Goal: Transaction & Acquisition: Purchase product/service

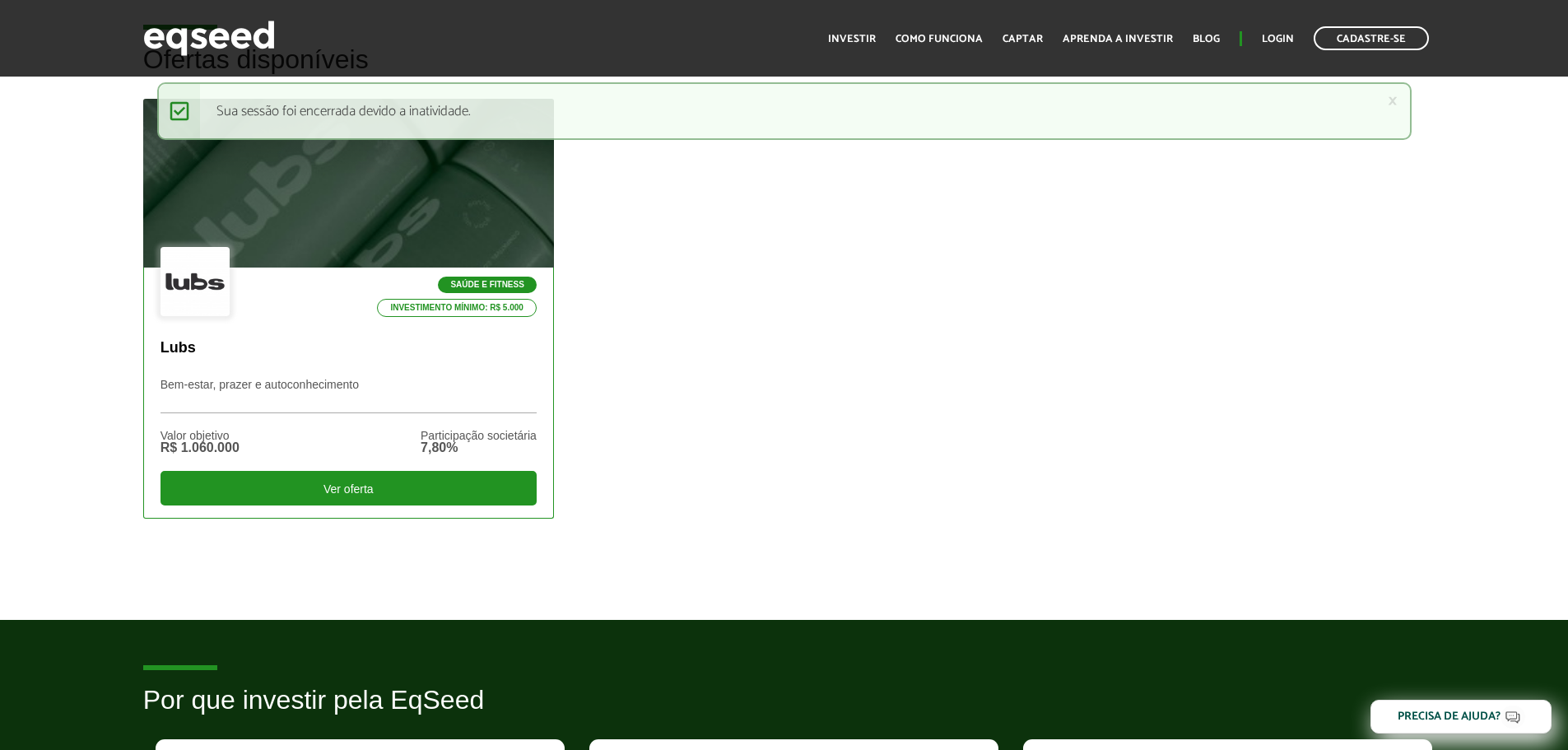
scroll to position [494, 0]
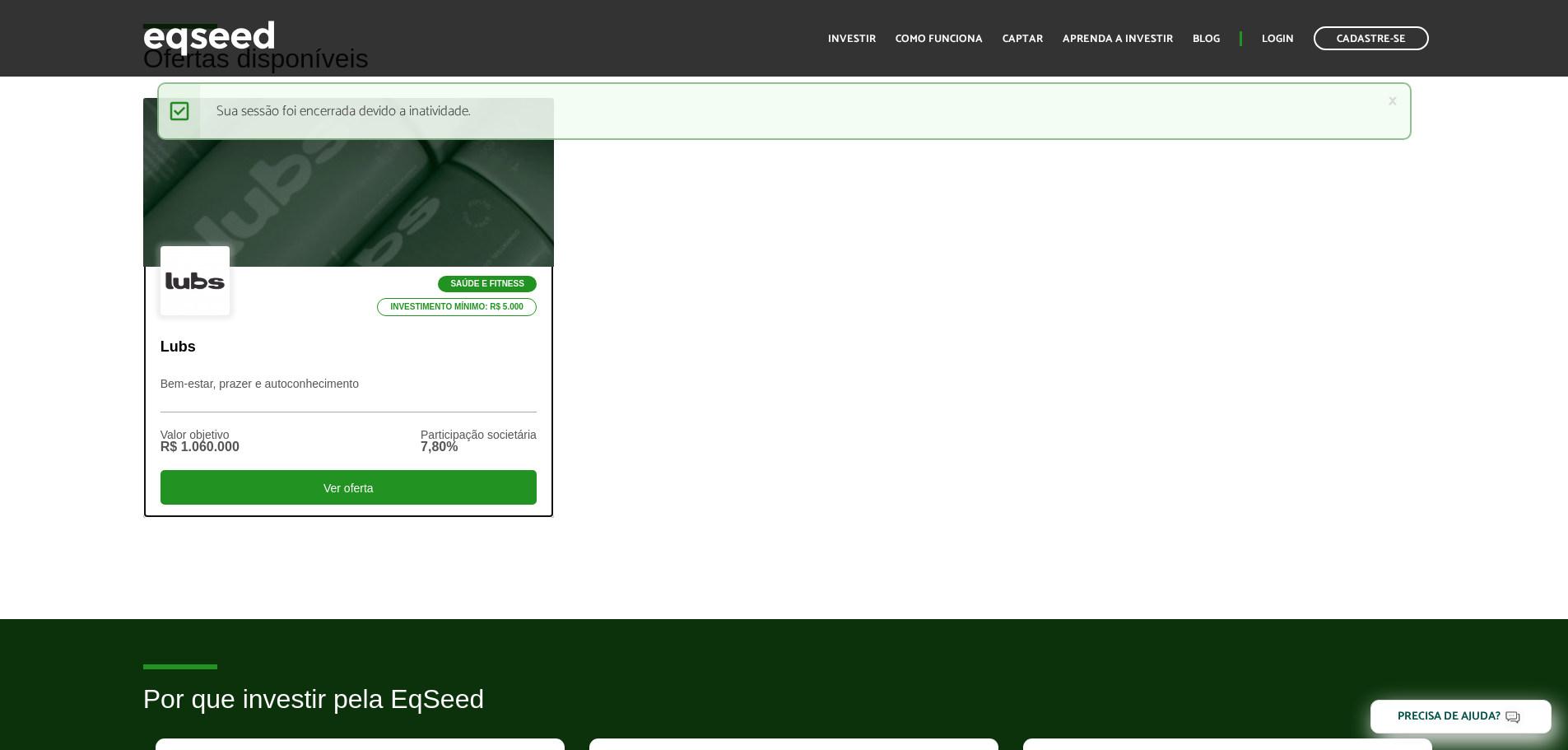
click at [318, 232] on div at bounding box center [348, 182] width 493 height 203
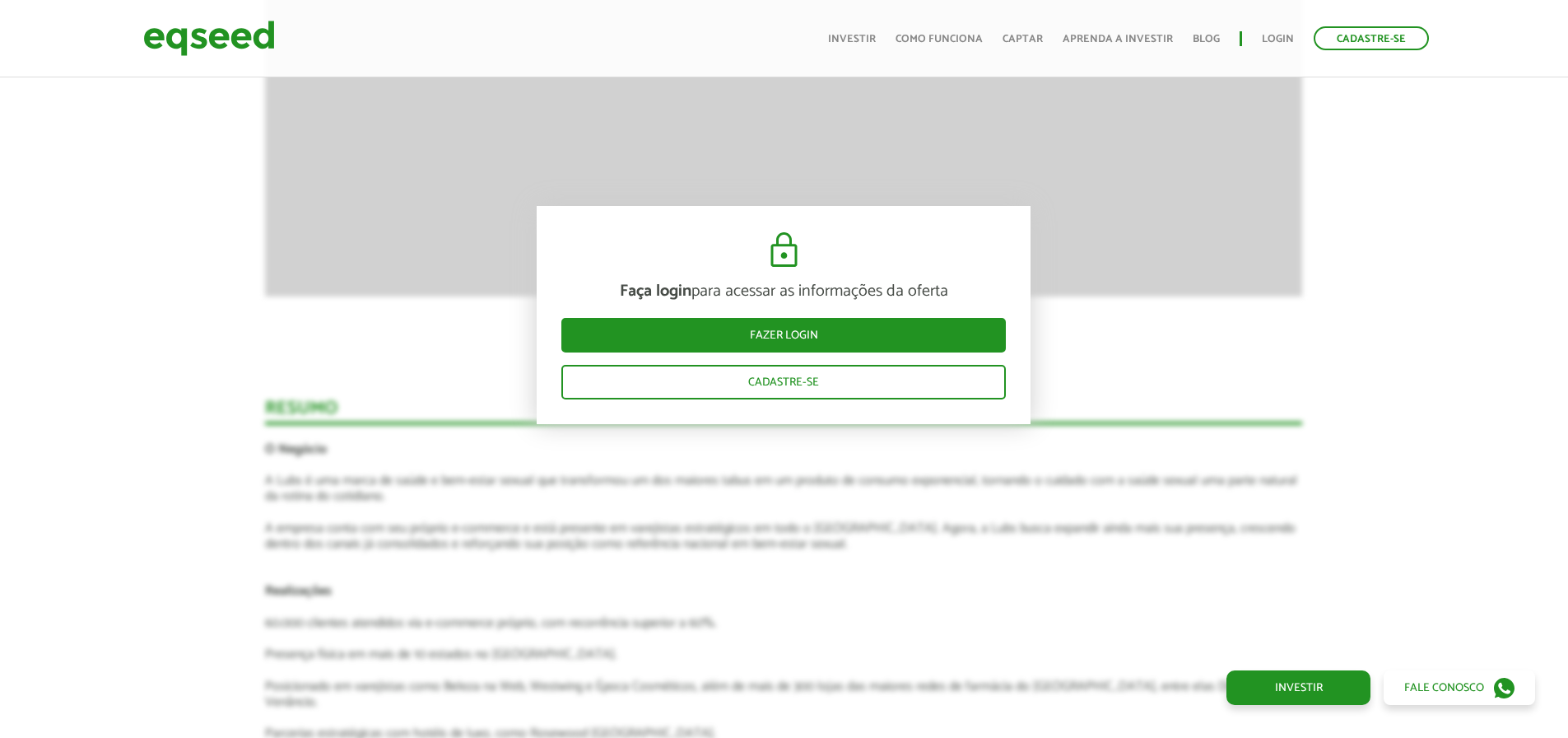
scroll to position [1826, 0]
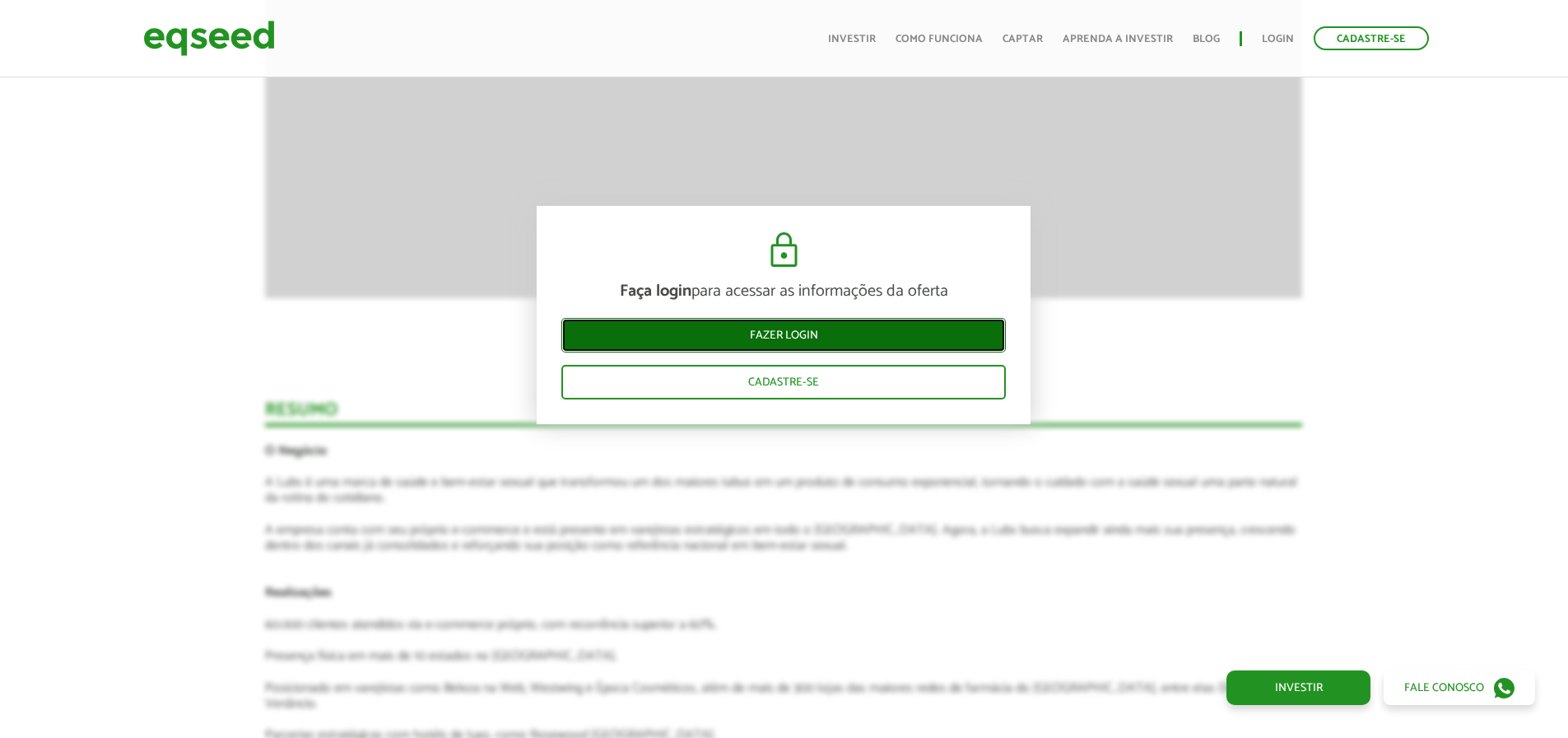
click at [781, 333] on link "Fazer login" at bounding box center [784, 336] width 444 height 35
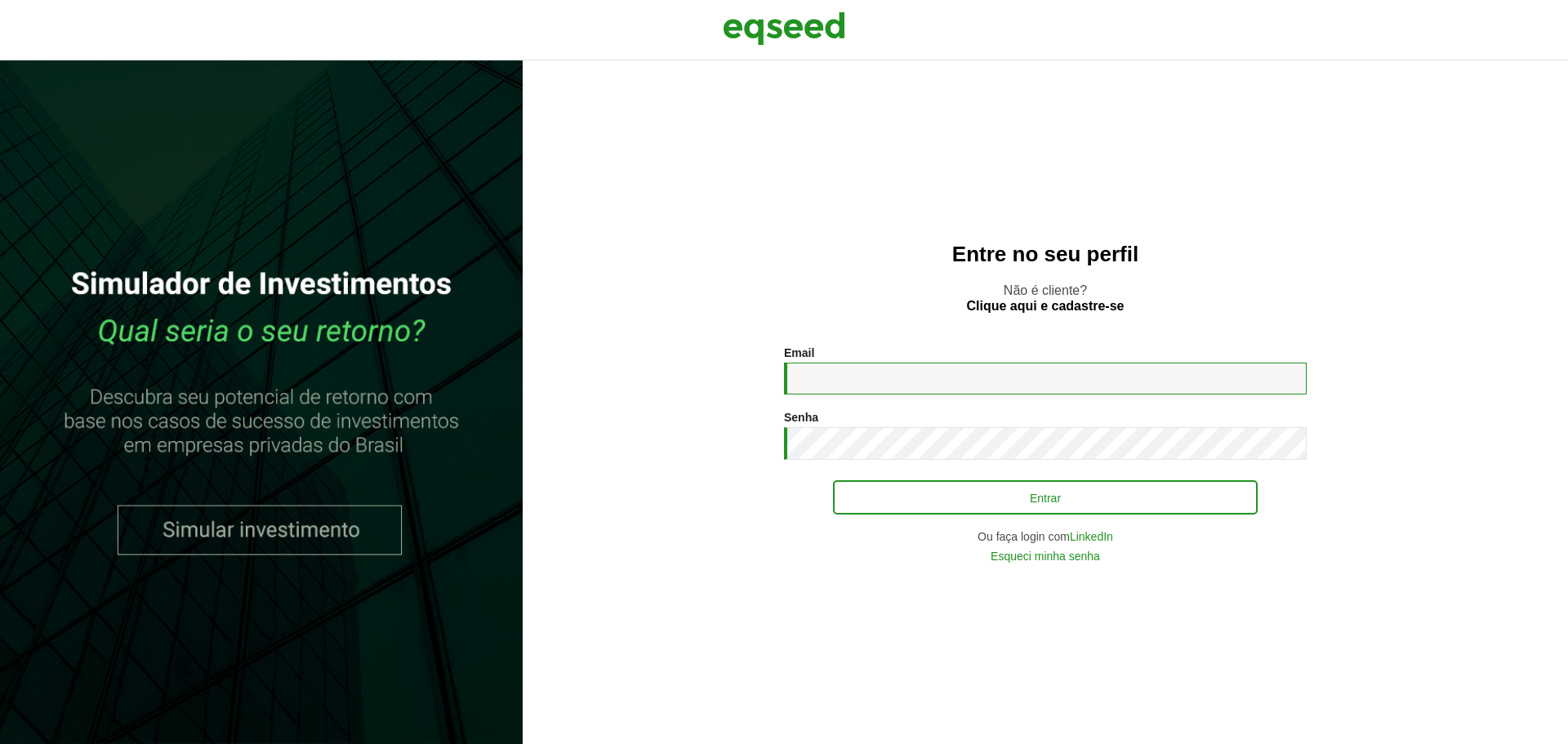
type input "**********"
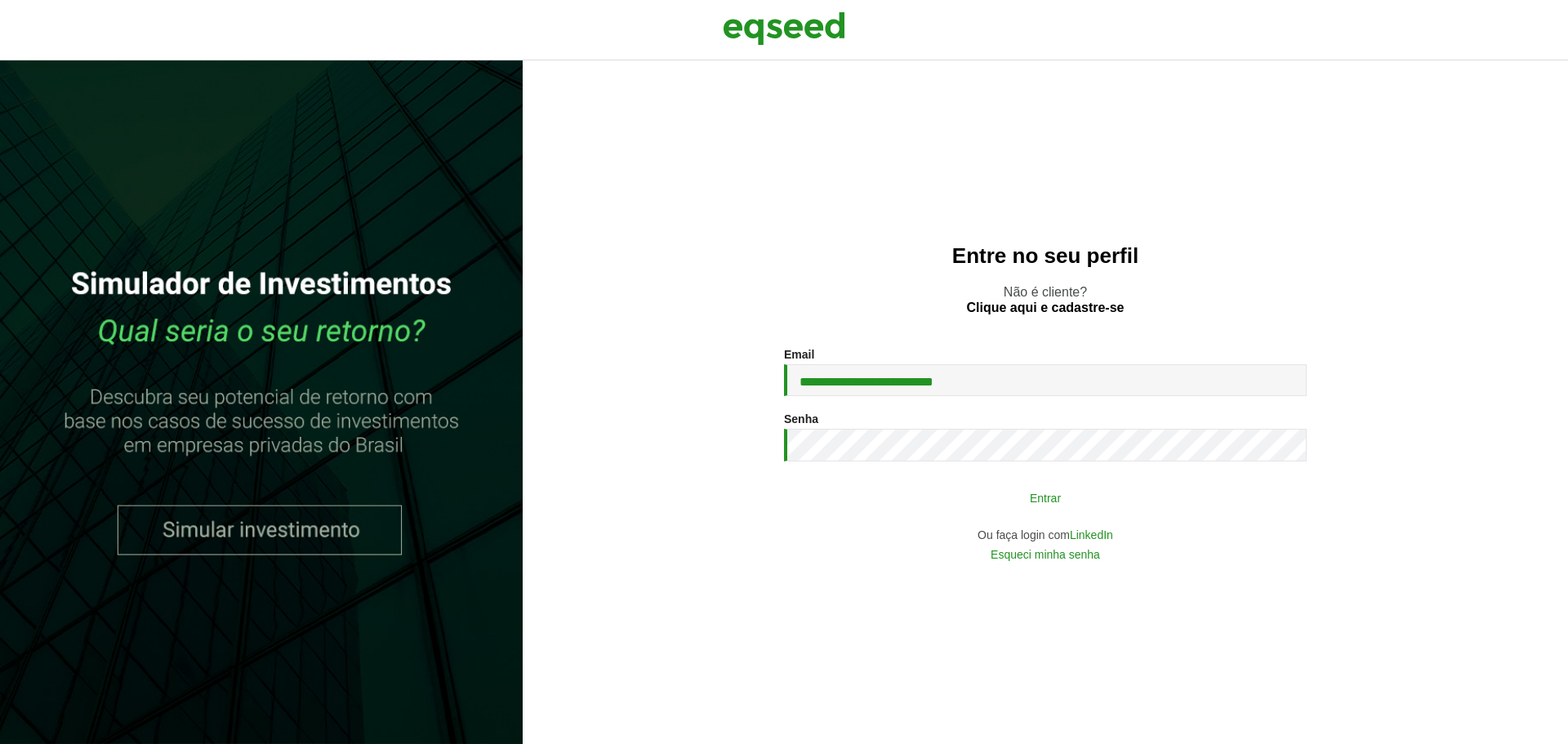
click at [953, 497] on button "Entrar" at bounding box center [1045, 498] width 424 height 31
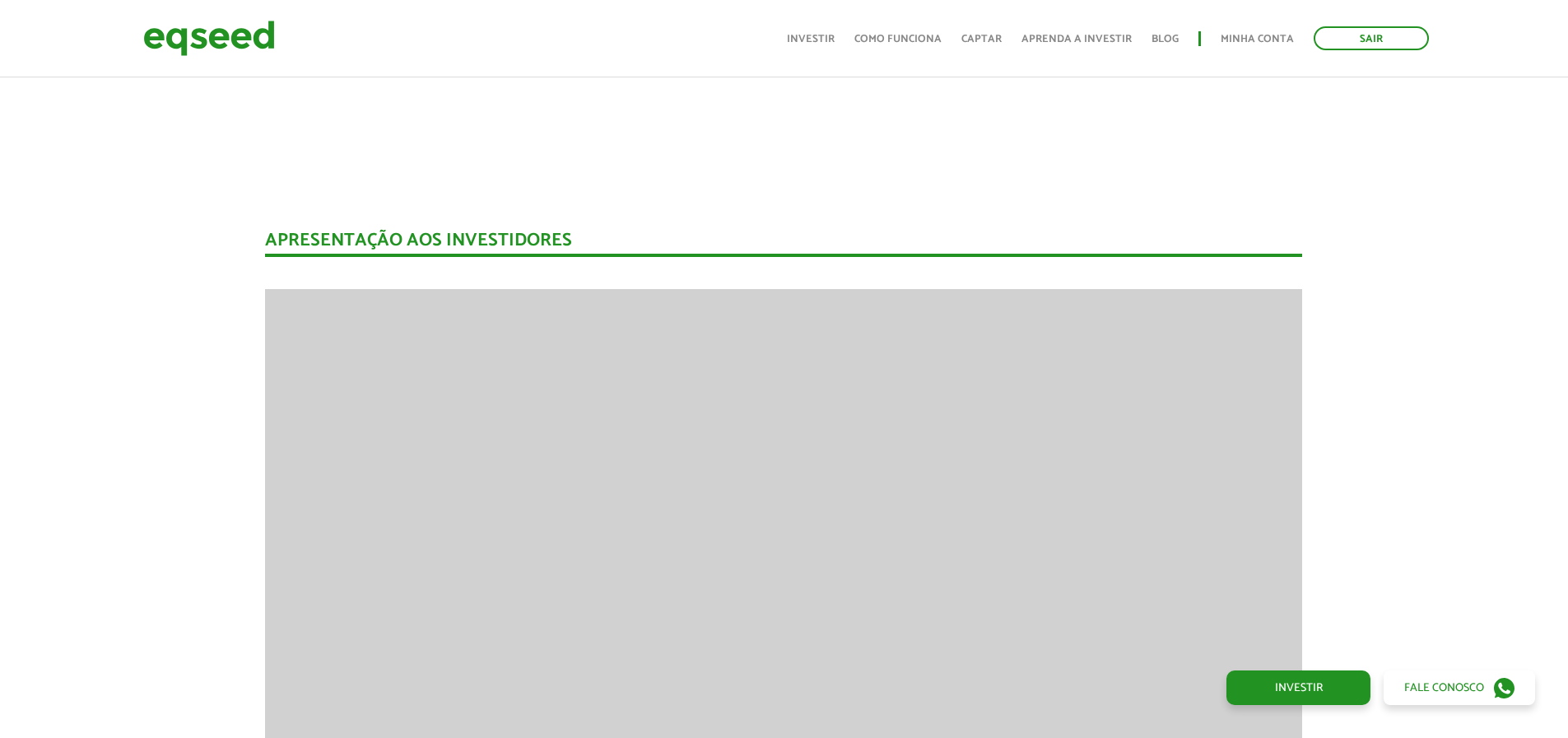
scroll to position [1152, 0]
